Goal: Check status

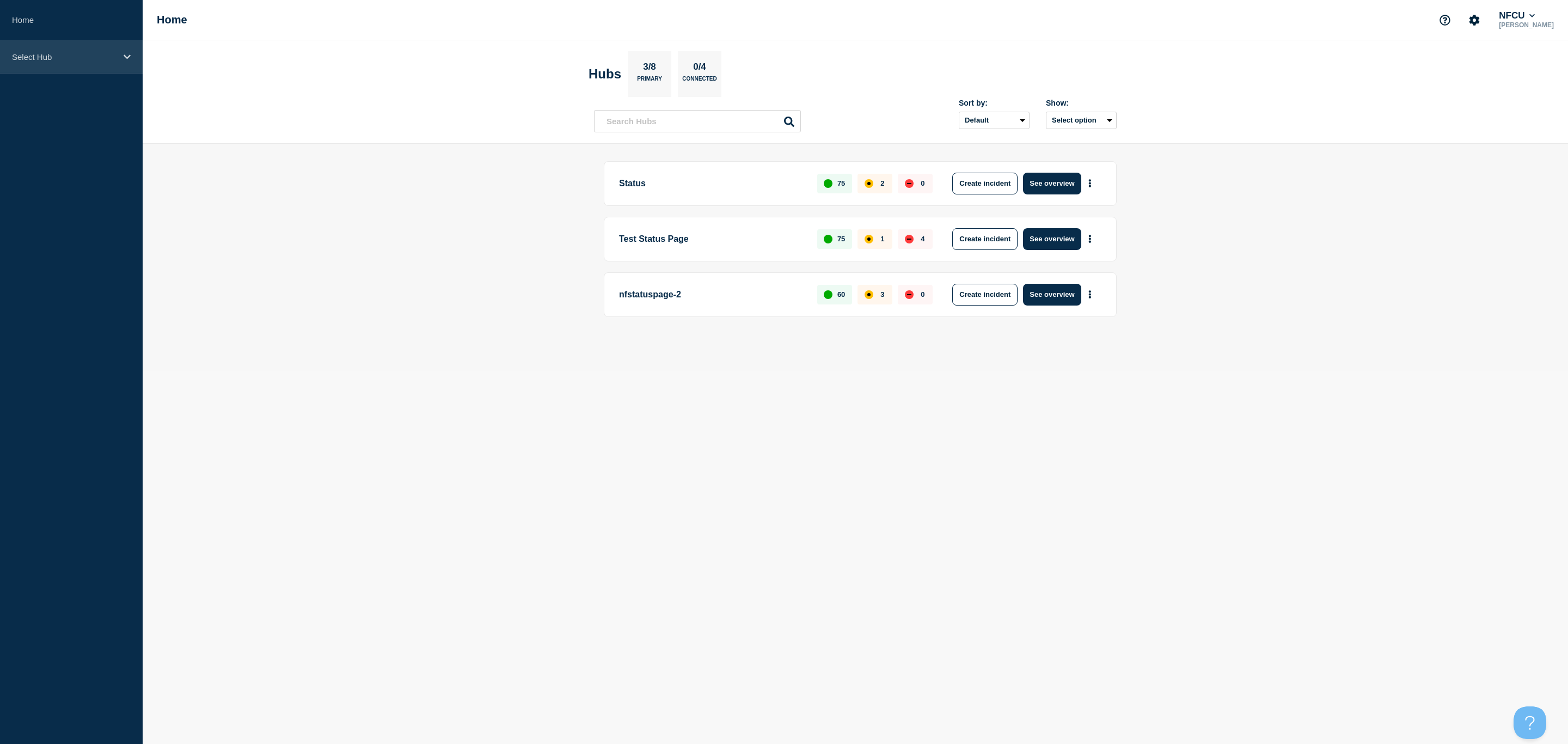
click at [70, 63] on div "Select Hub" at bounding box center [71, 56] width 143 height 33
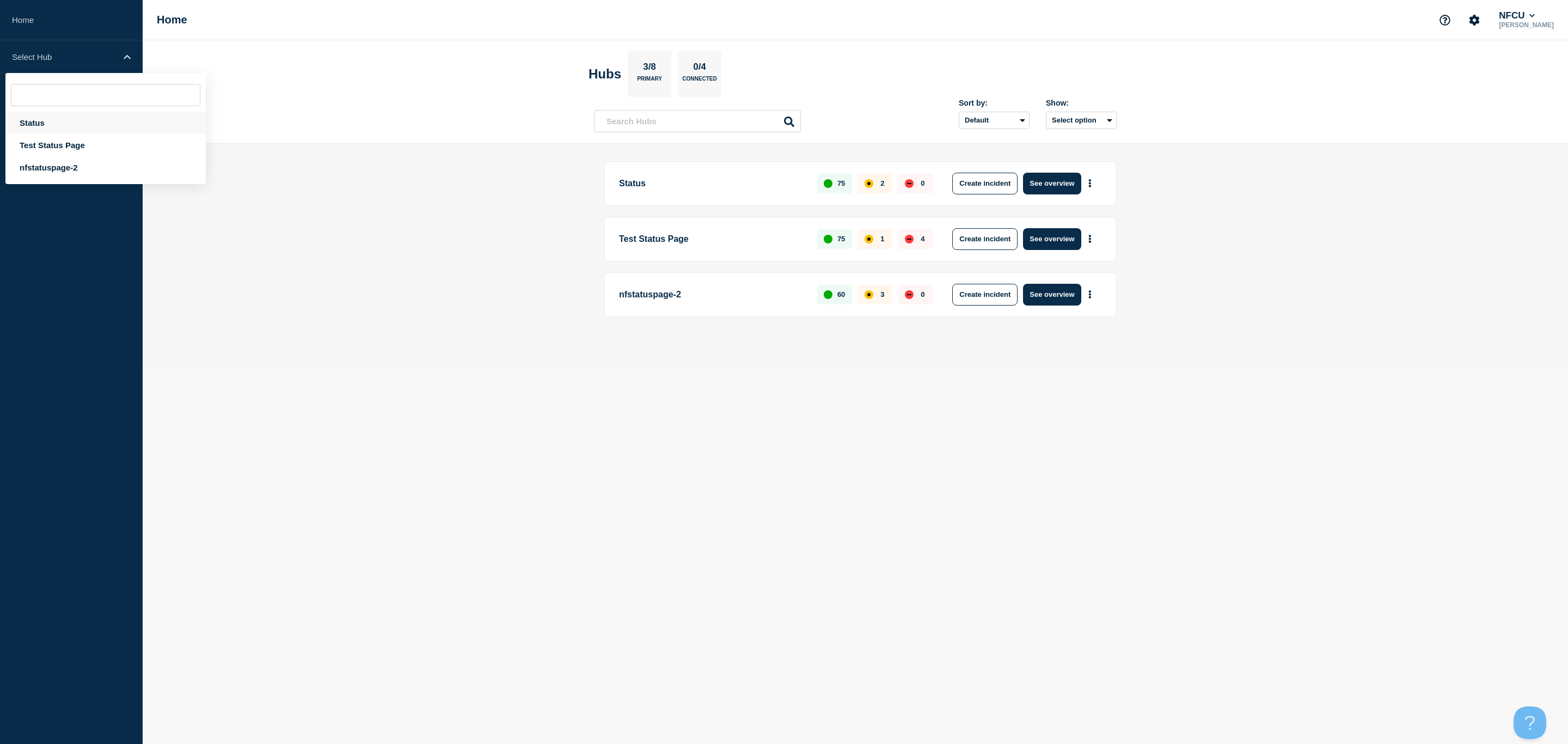
click at [54, 124] on div "Status" at bounding box center [105, 123] width 200 height 22
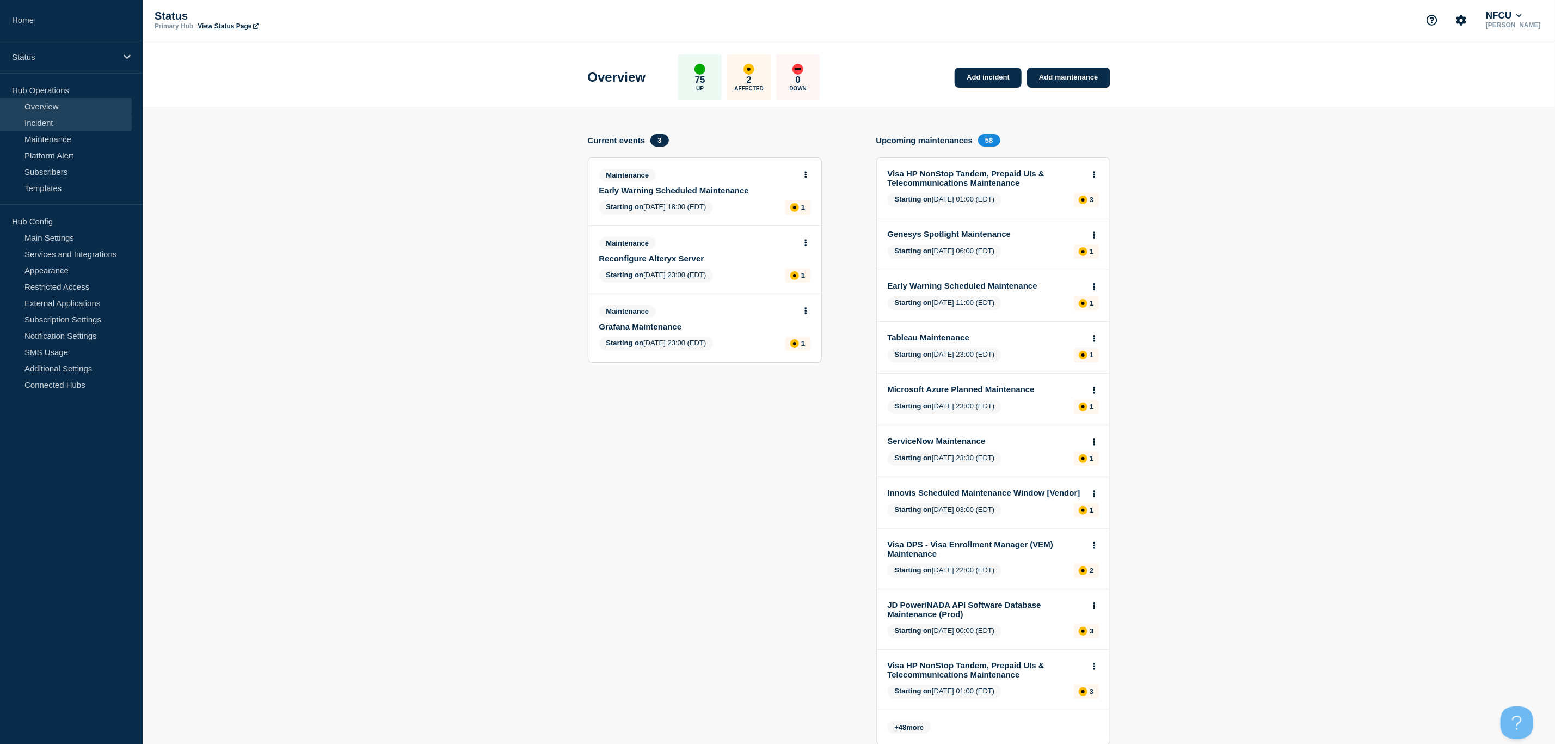
click at [38, 126] on link "Incident" at bounding box center [66, 122] width 132 height 16
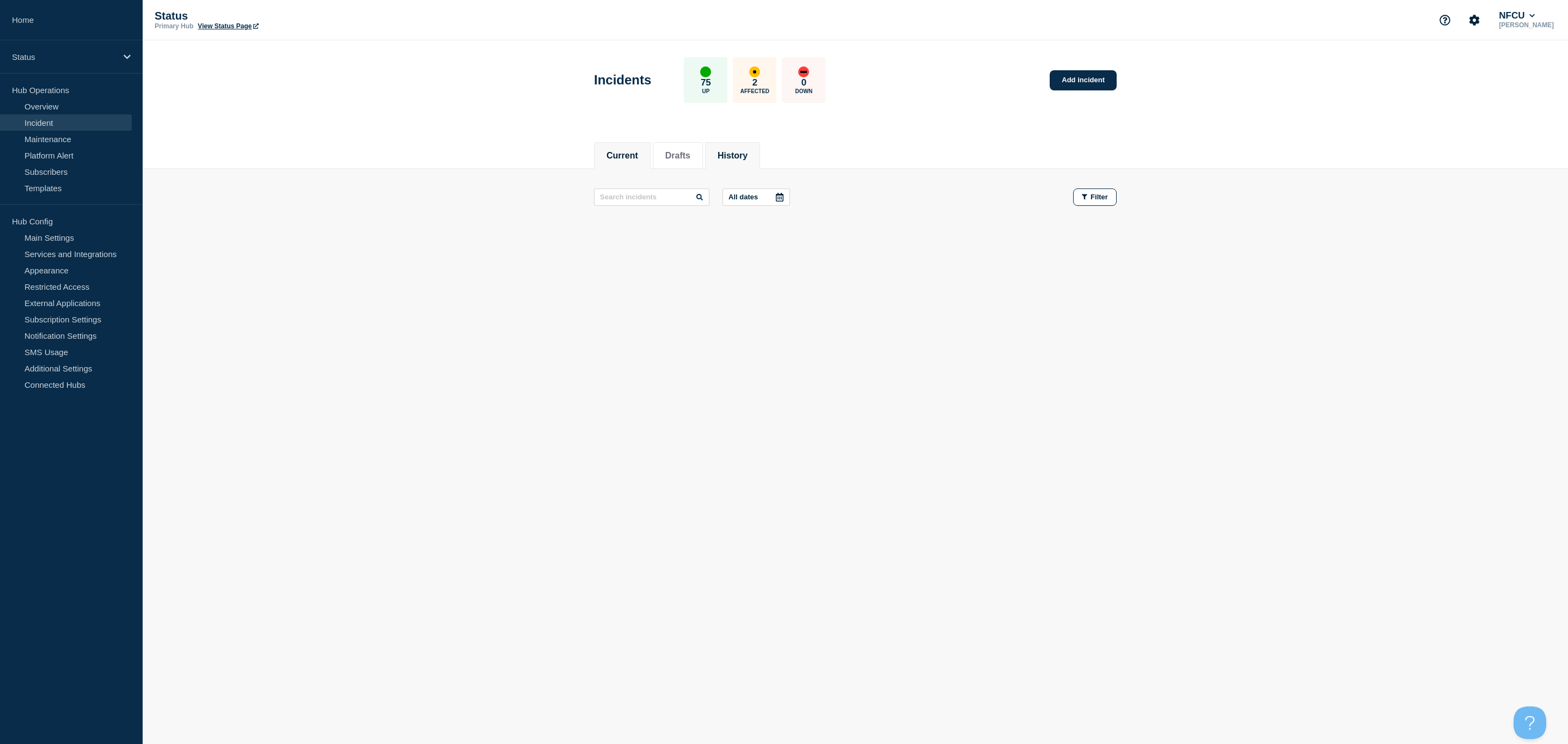
click at [747, 151] on button "History" at bounding box center [732, 156] width 30 height 10
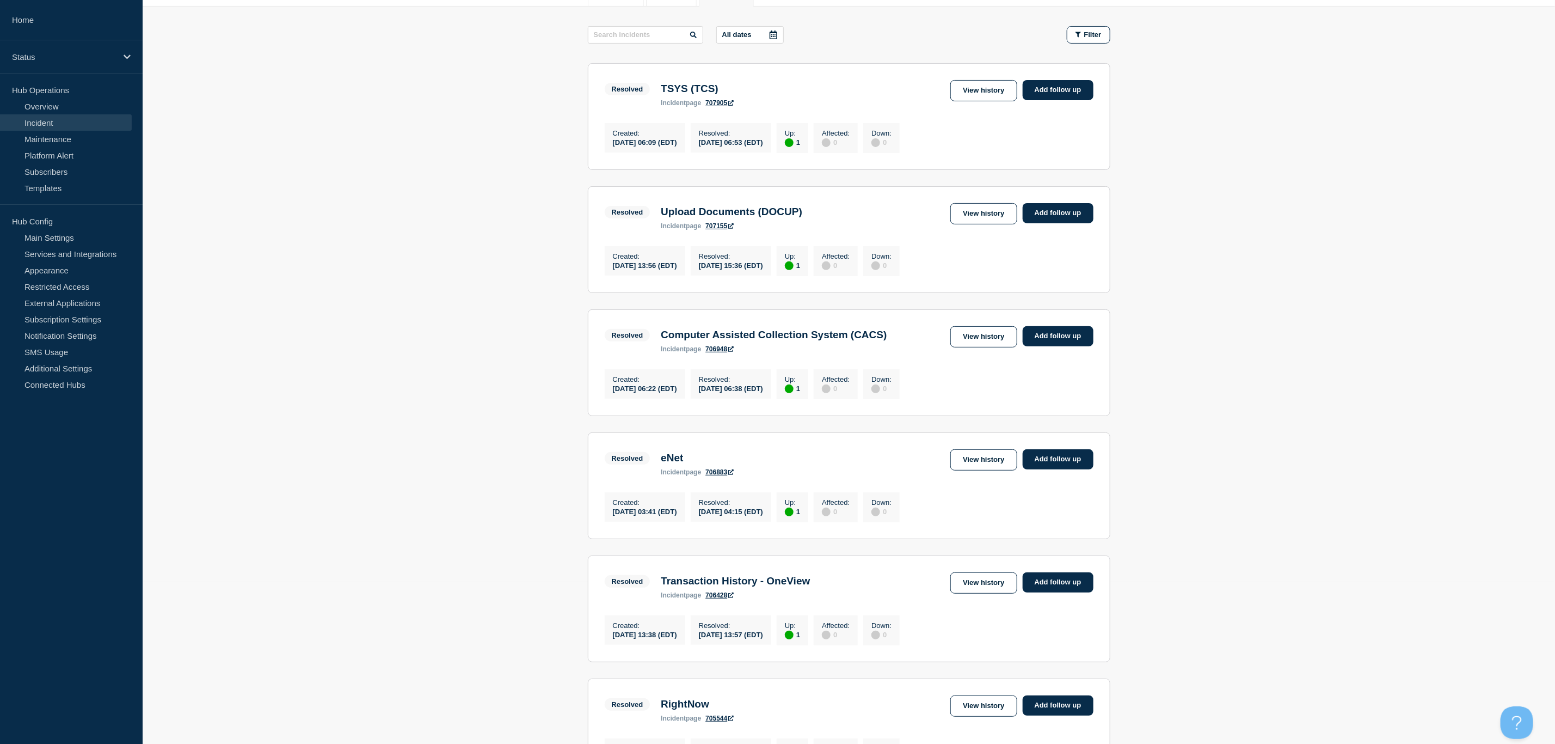
scroll to position [163, 0]
